Goal: Task Accomplishment & Management: Manage account settings

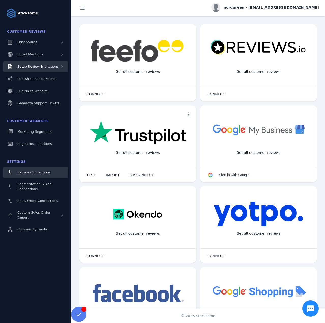
click at [47, 68] on span "Setup Review Invitations" at bounding box center [37, 67] width 41 height 4
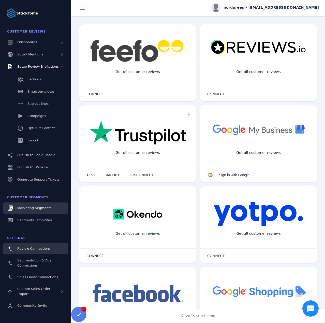
click at [40, 207] on span "Marketing Segments" at bounding box center [34, 208] width 34 height 4
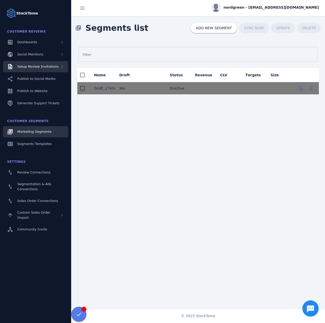
click at [40, 66] on span "Setup Review Invitations" at bounding box center [37, 67] width 41 height 4
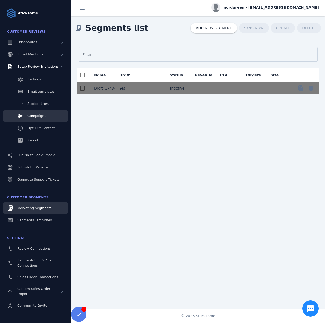
click at [40, 115] on span "Campaigns" at bounding box center [36, 116] width 19 height 4
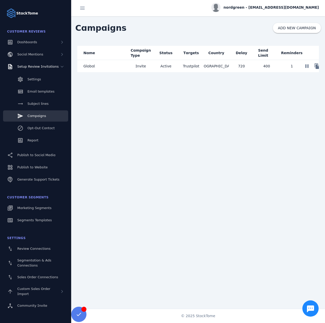
click at [98, 64] on mat-cell "Global" at bounding box center [102, 66] width 51 height 12
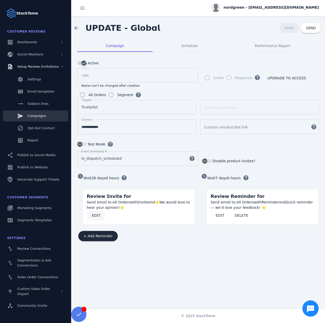
click at [95, 211] on span at bounding box center [96, 215] width 19 height 12
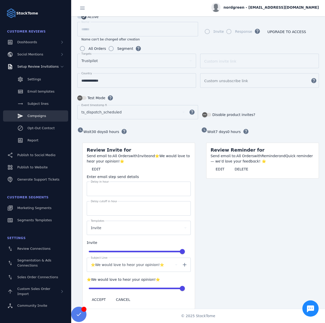
scroll to position [51, 0]
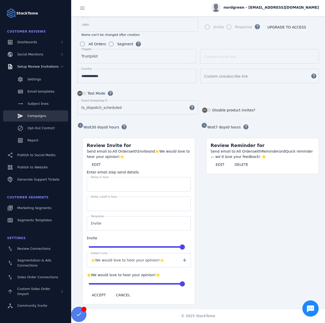
click at [275, 8] on span "nordgreen - [EMAIL_ADDRESS][DOMAIN_NAME]" at bounding box center [270, 7] width 95 height 5
click at [295, 48] on button "Sign out" at bounding box center [300, 49] width 37 height 12
